Goal: Transaction & Acquisition: Purchase product/service

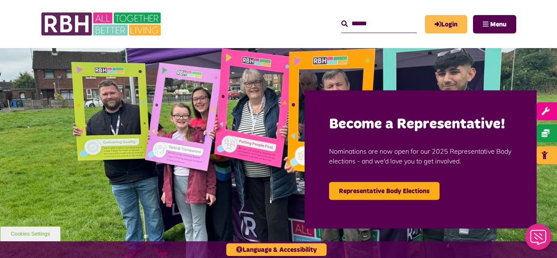
click at [444, 25] on link "Login" at bounding box center [446, 24] width 42 height 18
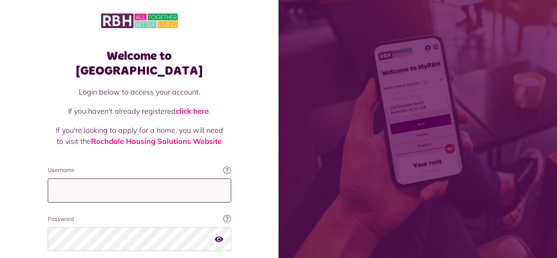
type input "**********"
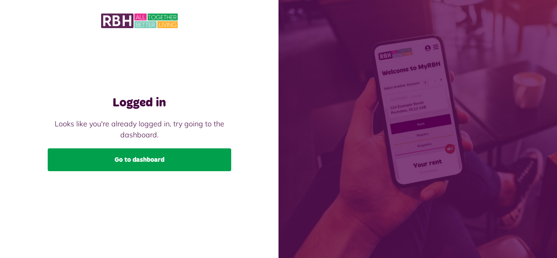
click at [153, 163] on link "Go to dashboard" at bounding box center [139, 159] width 183 height 23
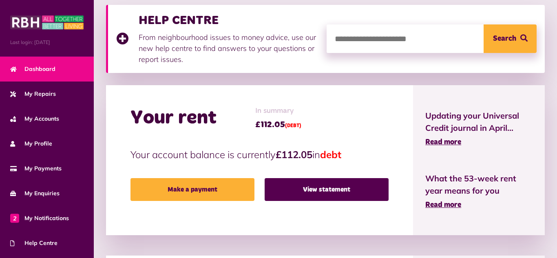
scroll to position [120, 0]
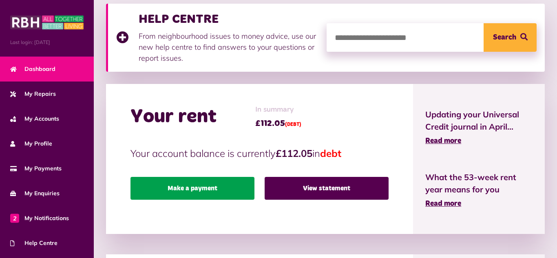
click at [209, 190] on link "Make a payment" at bounding box center [192, 188] width 124 height 23
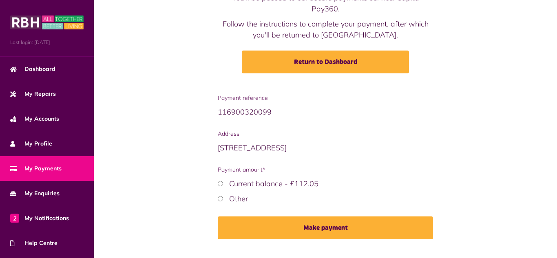
scroll to position [86, 0]
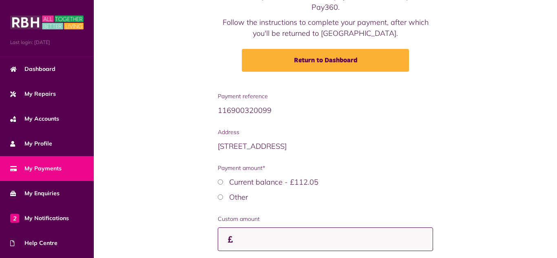
click at [303, 232] on input "Custom amount" at bounding box center [325, 239] width 215 height 24
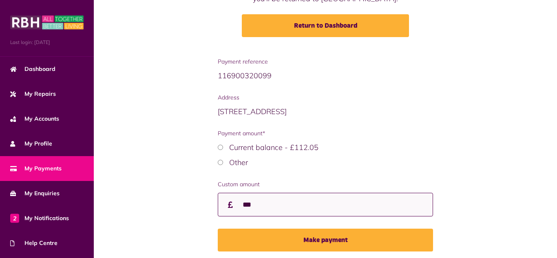
scroll to position [139, 0]
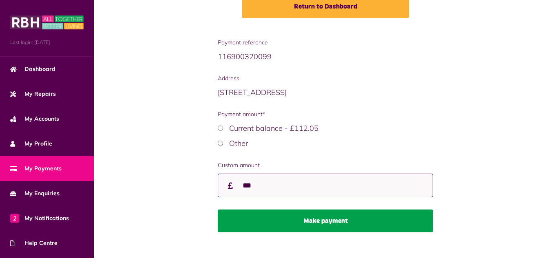
type input "***"
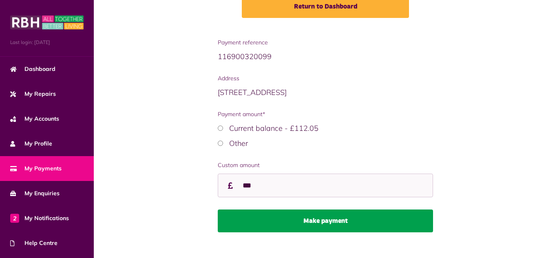
click at [331, 209] on button "Make payment" at bounding box center [325, 220] width 215 height 23
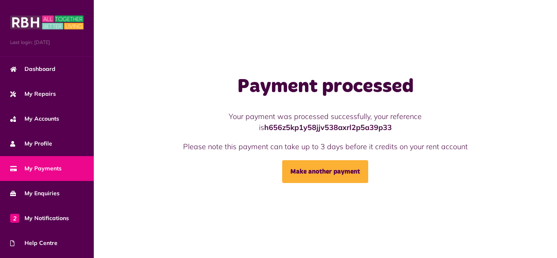
click at [56, 169] on span "My Payments" at bounding box center [35, 168] width 51 height 9
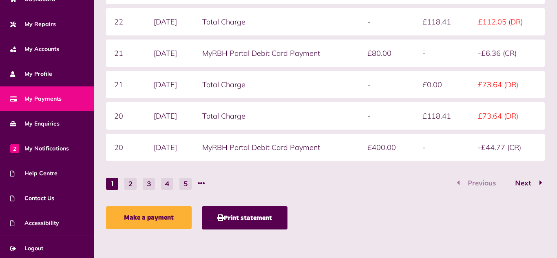
scroll to position [73, 0]
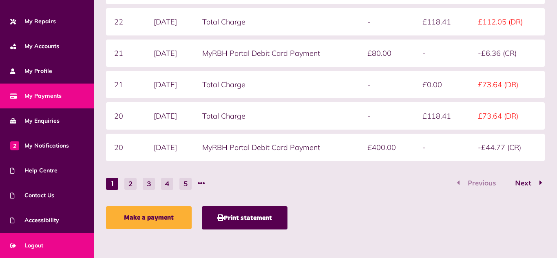
click at [35, 242] on span "Logout" at bounding box center [26, 245] width 33 height 9
